Goal: Information Seeking & Learning: Learn about a topic

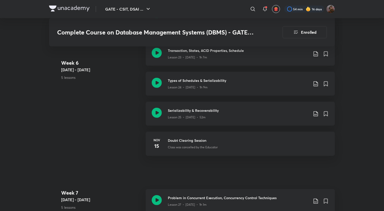
scroll to position [1115, 0]
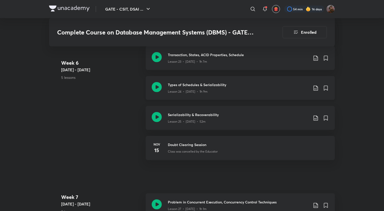
click at [315, 90] on icon at bounding box center [316, 88] width 6 height 6
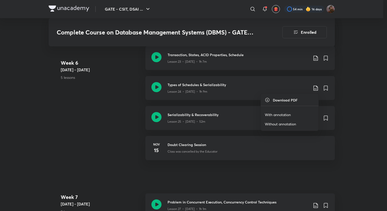
click at [266, 116] on p "With annotation" at bounding box center [278, 114] width 26 height 5
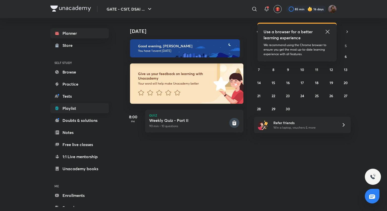
click at [65, 106] on link "Playlist" at bounding box center [79, 108] width 58 height 10
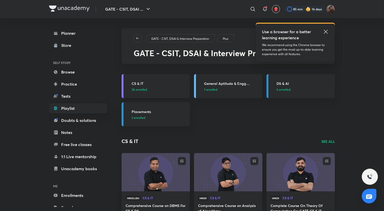
click at [143, 86] on div "CS & IT 26 enrolled" at bounding box center [159, 86] width 55 height 11
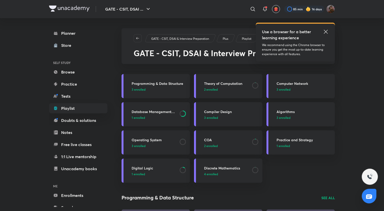
click at [144, 110] on h3 "Database Management System" at bounding box center [154, 111] width 45 height 5
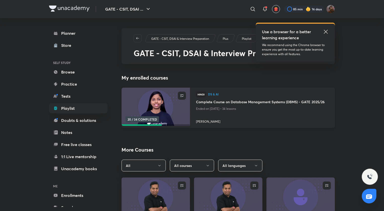
click at [254, 102] on h4 "Complete Course on Database Management Systems (DBMS) - GATE 2025/26" at bounding box center [262, 102] width 133 height 6
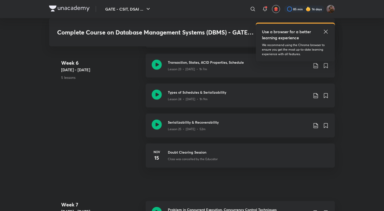
scroll to position [1109, 0]
